Goal: Transaction & Acquisition: Purchase product/service

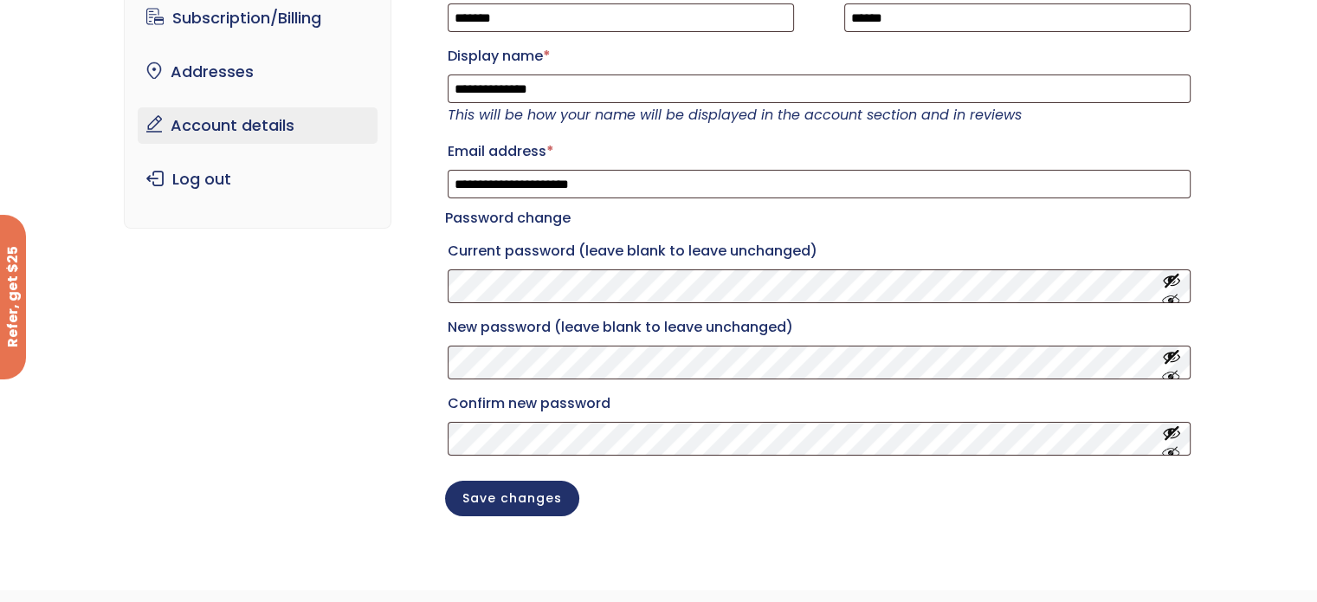
scroll to position [87, 0]
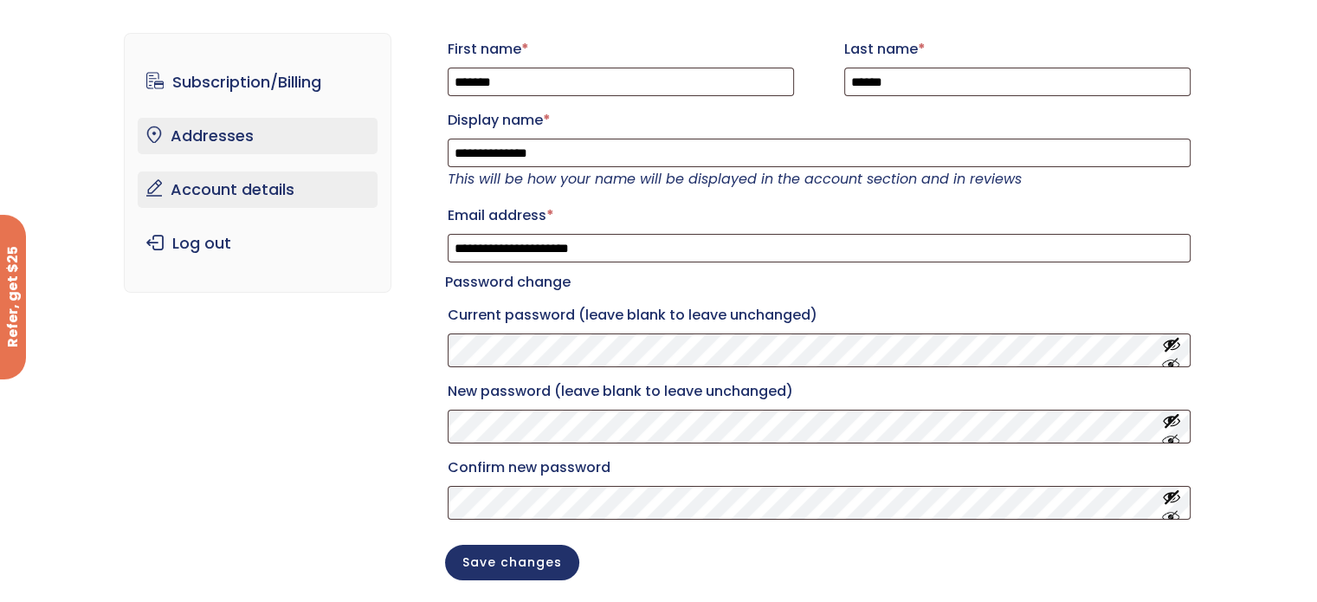
click at [230, 135] on link "Addresses" at bounding box center [258, 136] width 240 height 36
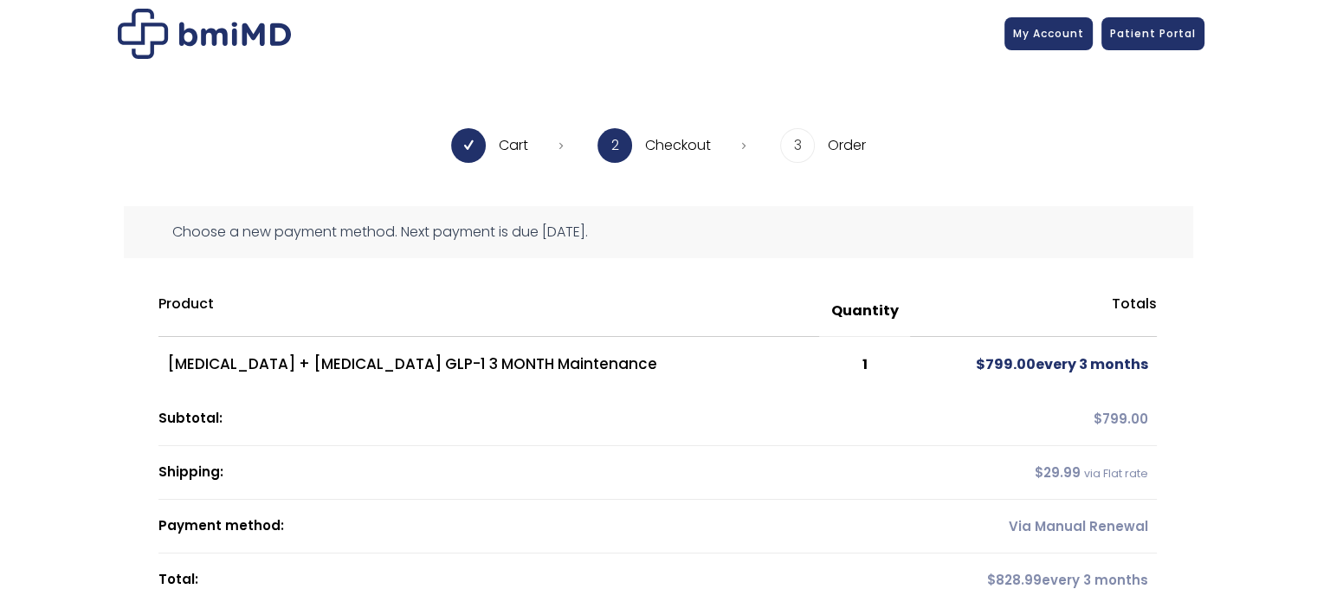
click at [649, 140] on li "2 Checkout" at bounding box center [672, 145] width 148 height 35
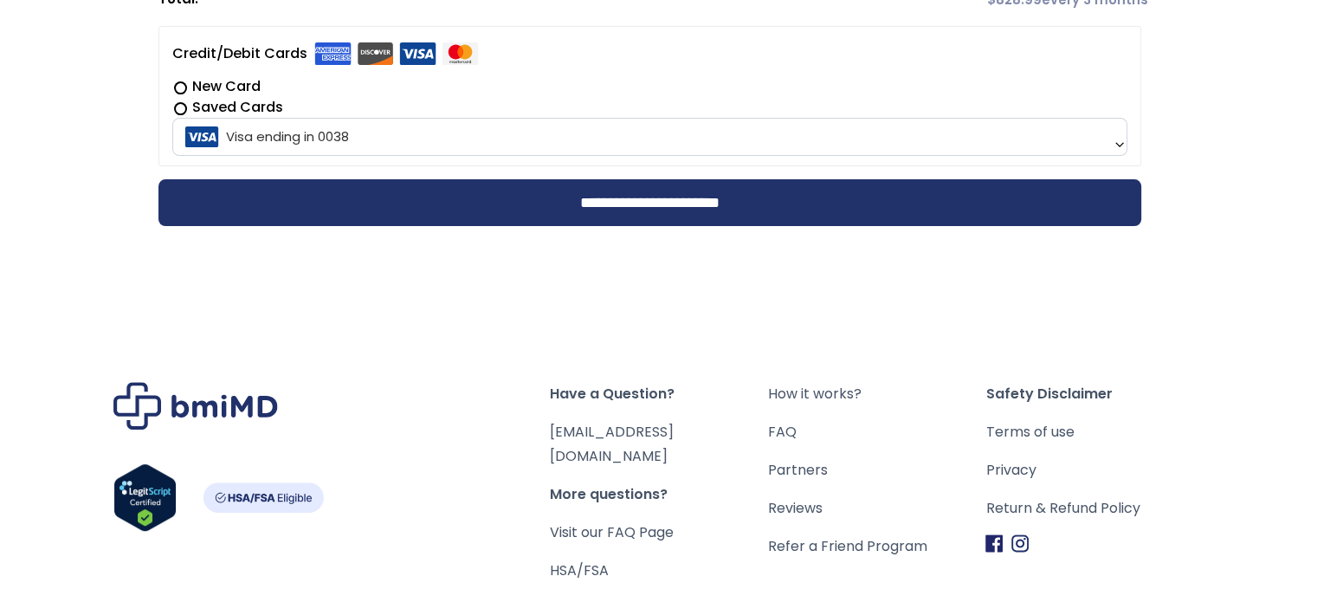
scroll to position [606, 0]
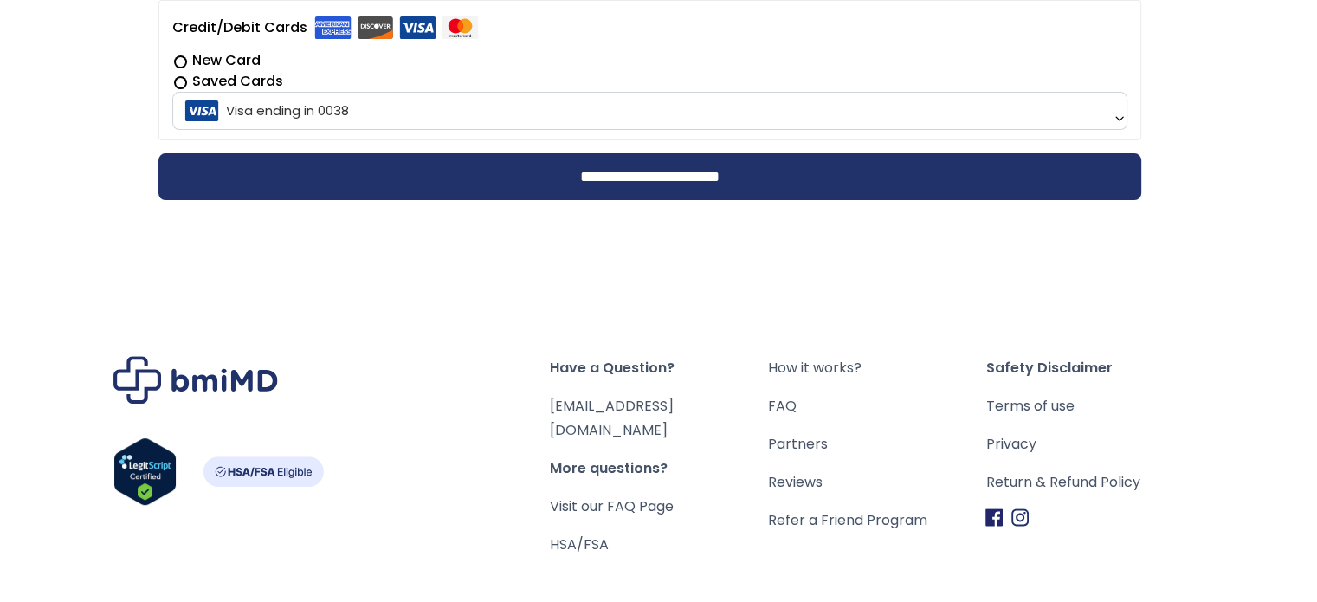
click at [1115, 112] on b at bounding box center [1120, 119] width 14 height 14
click at [1095, 61] on label "New Card" at bounding box center [649, 60] width 955 height 21
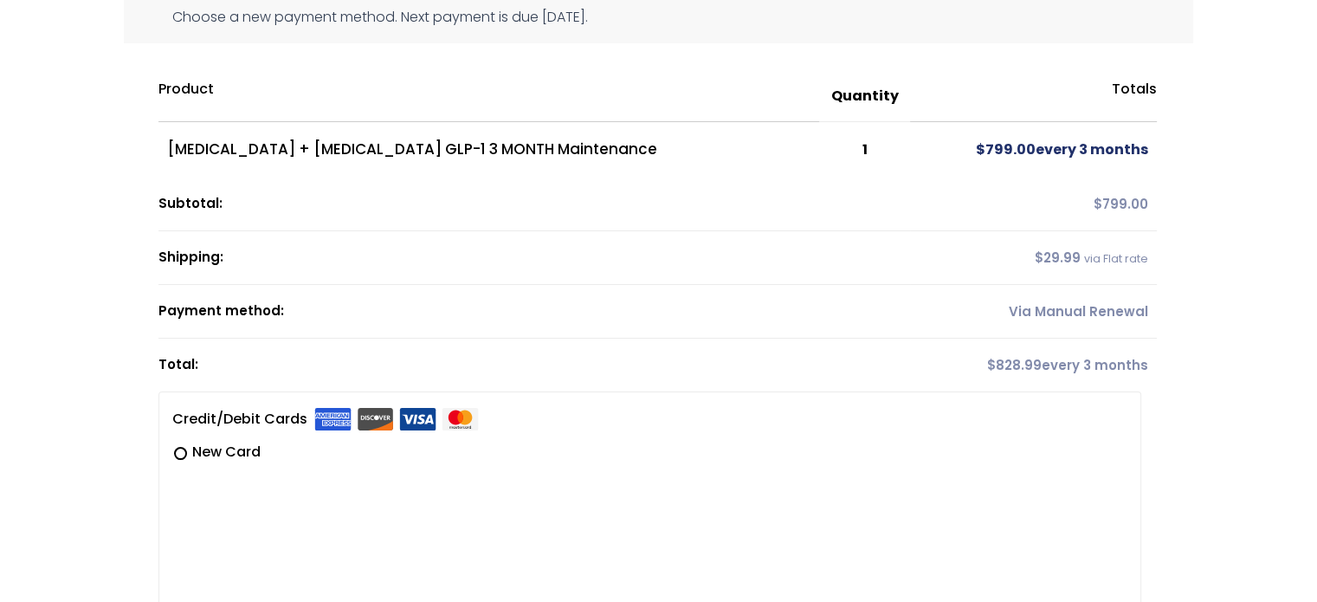
scroll to position [0, 0]
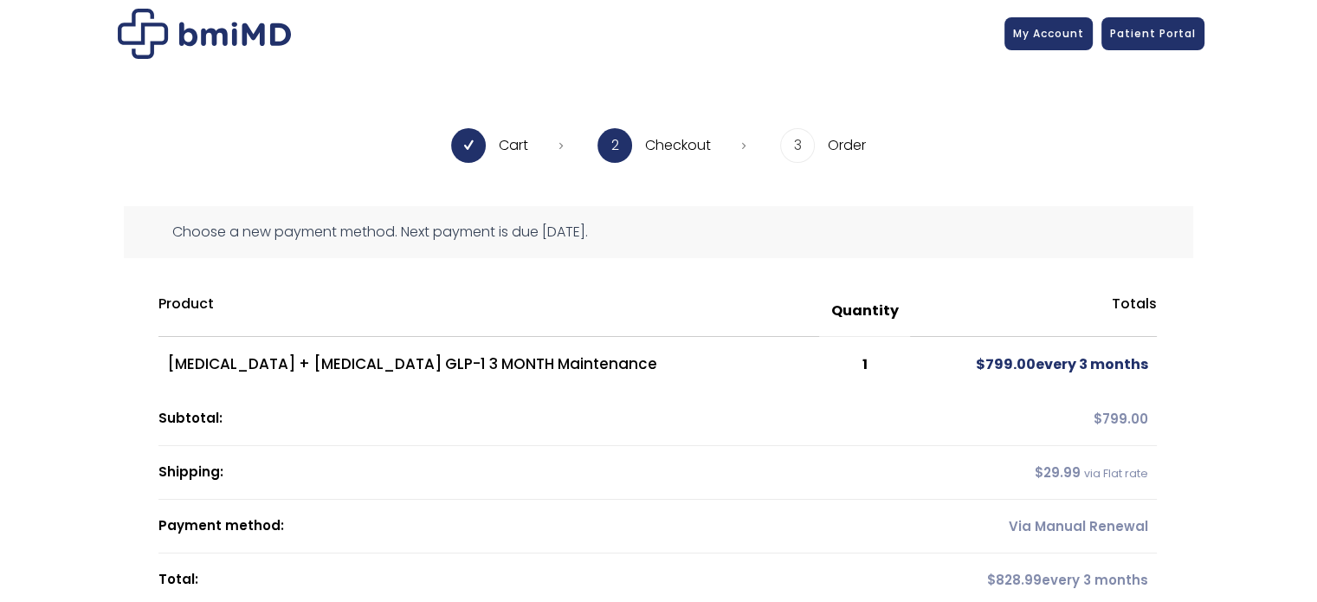
click at [511, 145] on li "Cart" at bounding box center [507, 145] width 112 height 35
click at [557, 138] on li "Cart" at bounding box center [507, 145] width 112 height 35
click at [500, 151] on li "Cart" at bounding box center [507, 145] width 112 height 35
click at [478, 146] on span at bounding box center [468, 145] width 35 height 35
click at [502, 137] on li "Cart" at bounding box center [507, 145] width 112 height 35
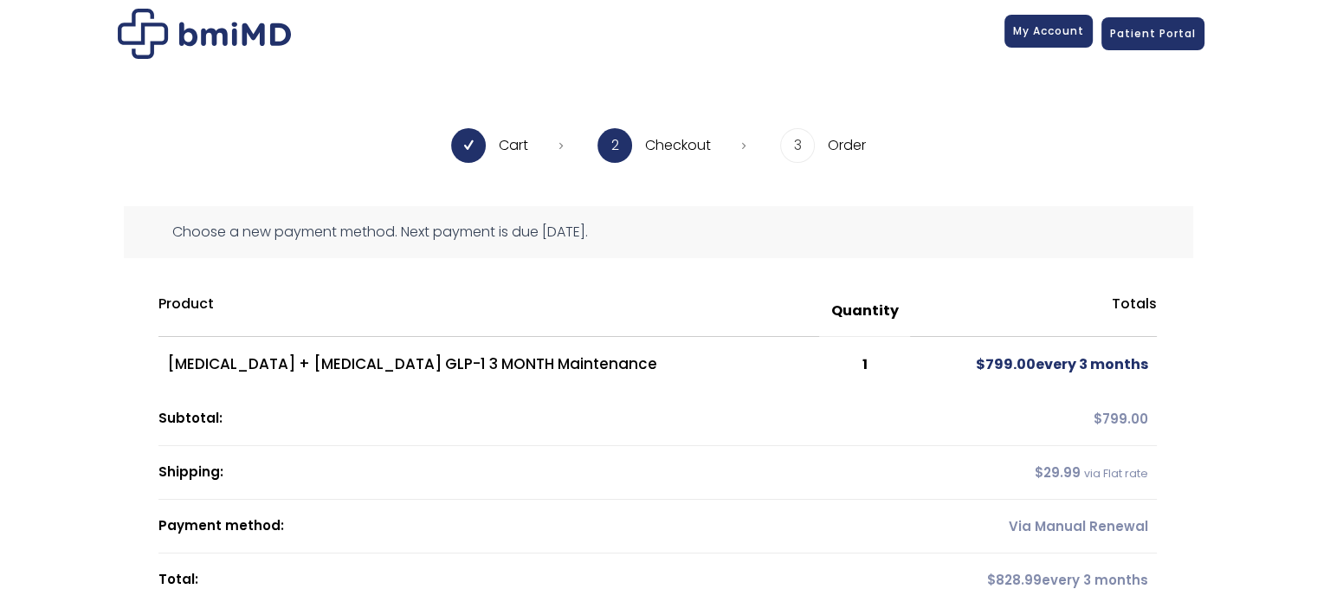
click at [1046, 23] on link "My Account" at bounding box center [1049, 31] width 88 height 33
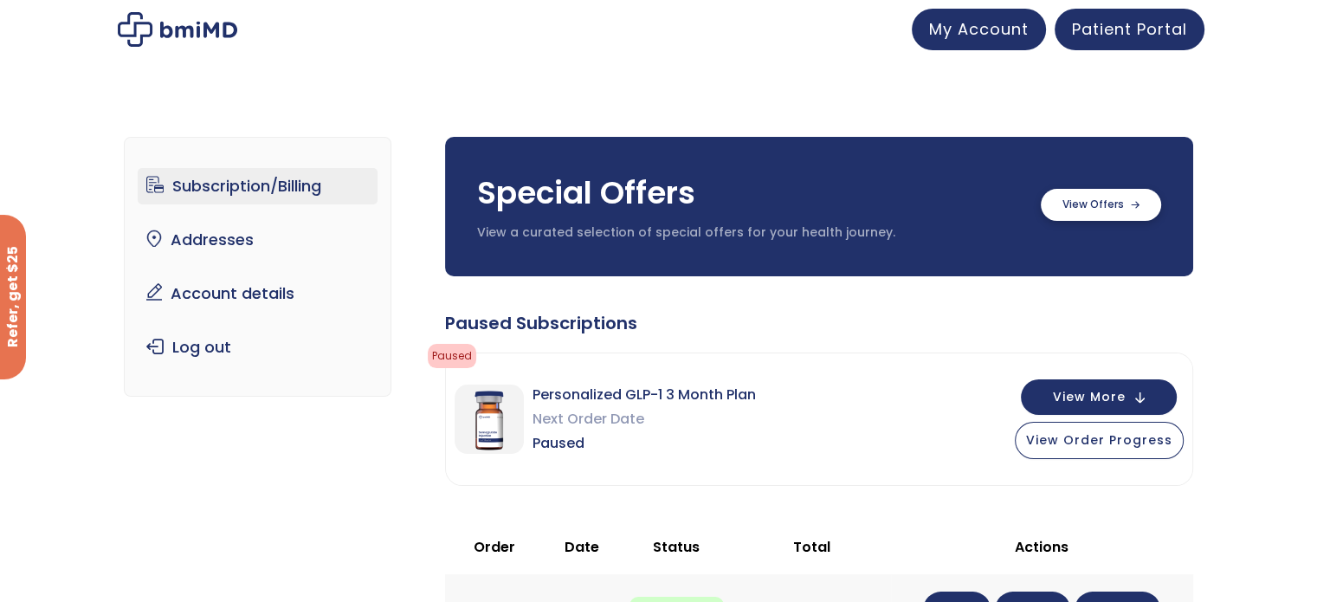
click at [1089, 215] on label at bounding box center [1101, 205] width 120 height 32
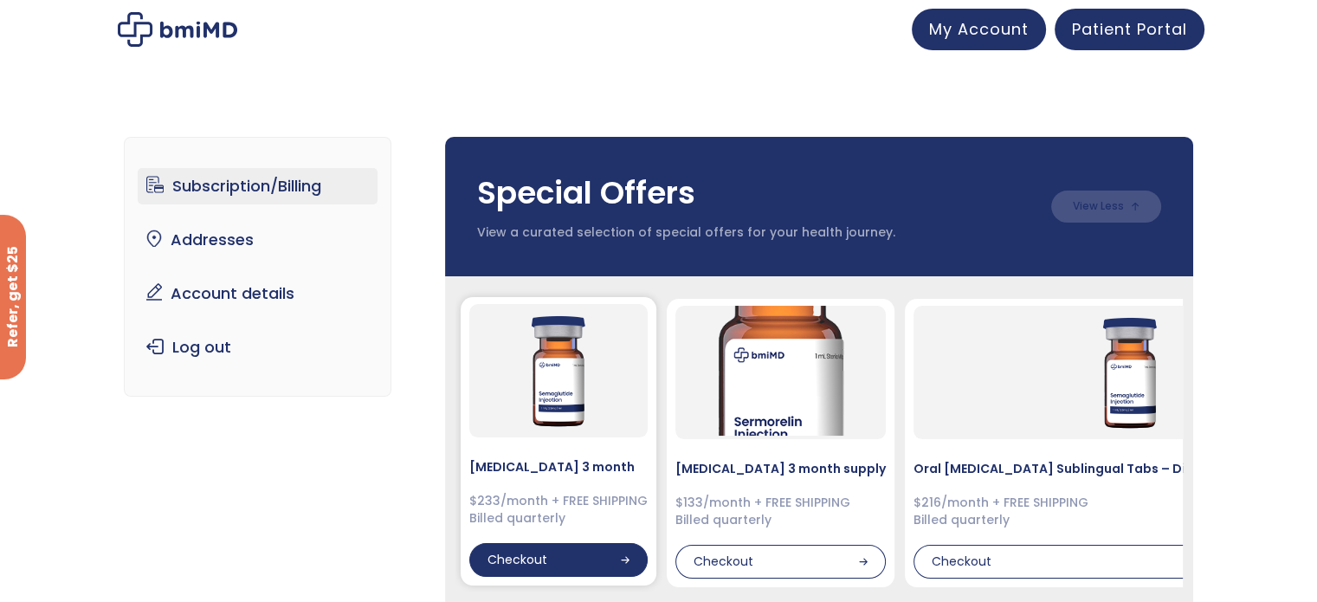
click at [598, 562] on div "Checkout" at bounding box center [558, 560] width 178 height 35
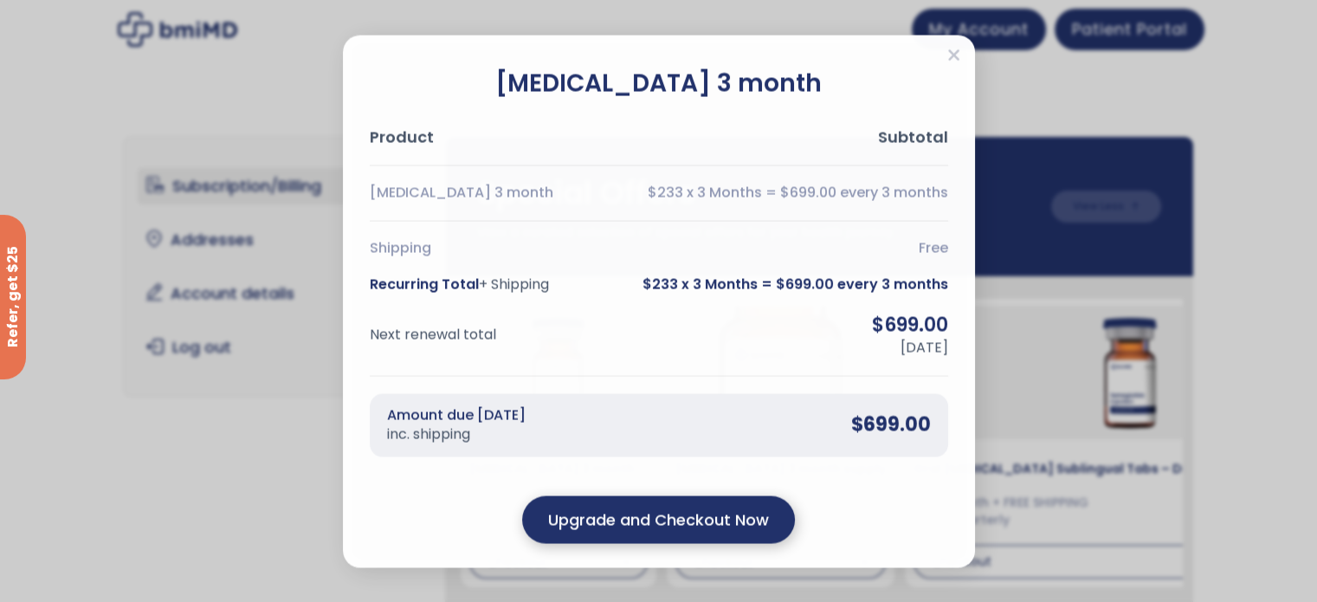
click at [684, 520] on output "Upgrade and Checkout Now" at bounding box center [658, 519] width 221 height 23
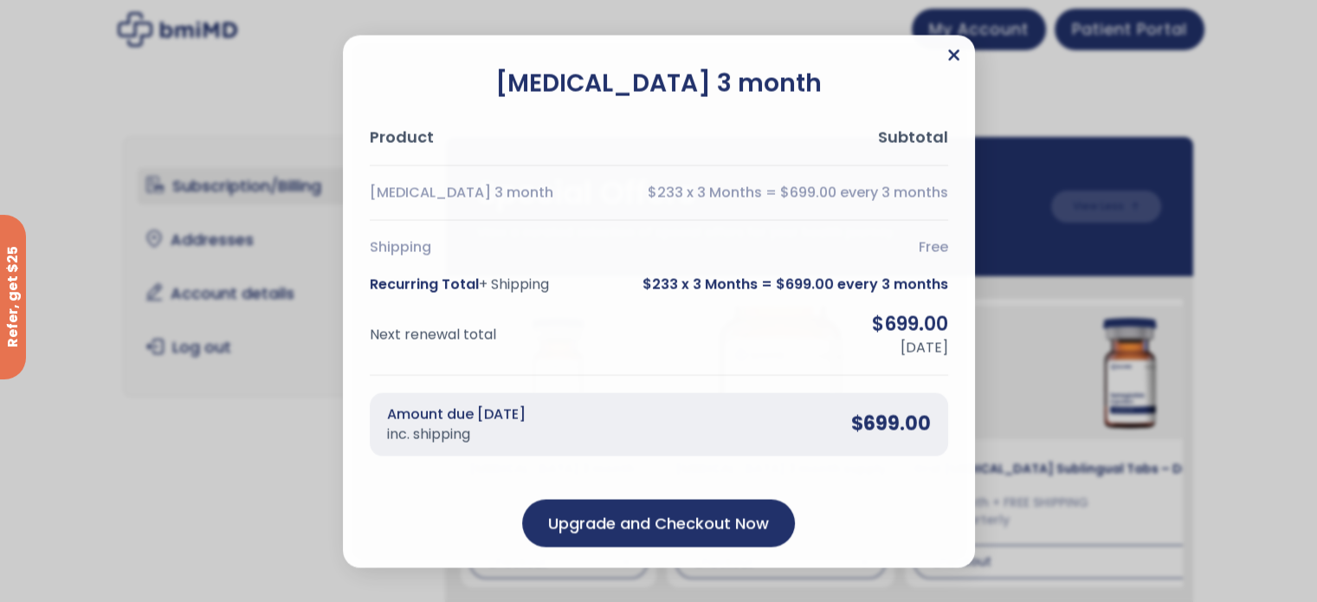
click at [957, 61] on icon "Close" at bounding box center [953, 54] width 13 height 17
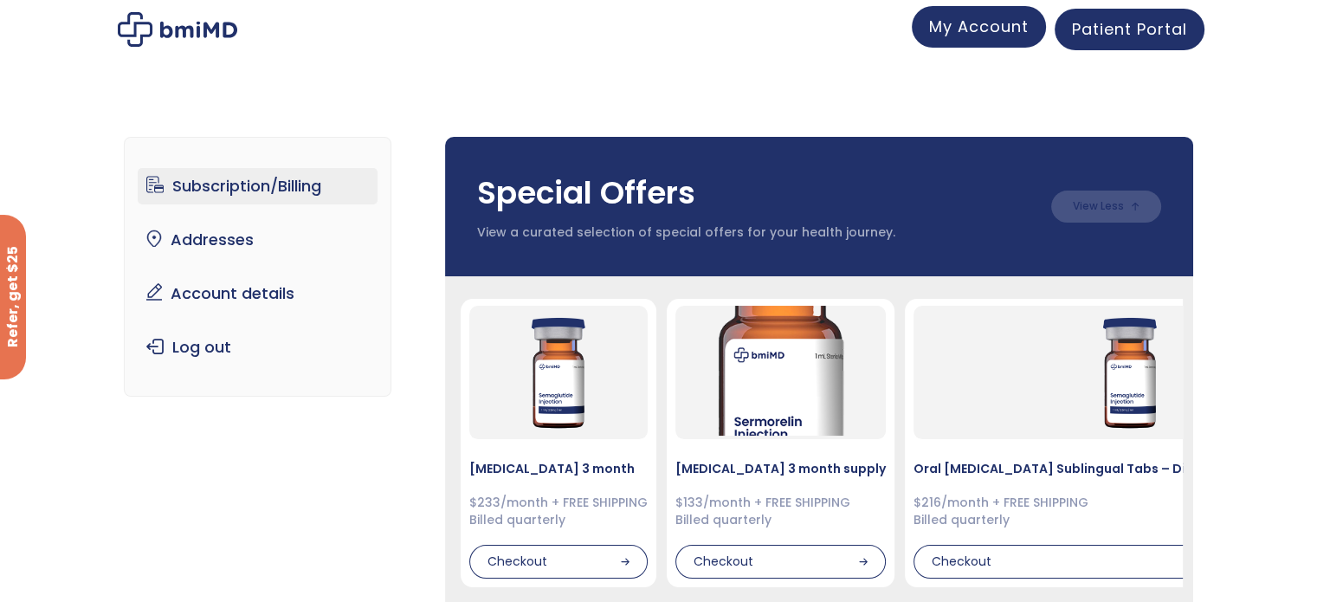
click at [951, 29] on span "My Account" at bounding box center [979, 27] width 100 height 22
